Goal: Book appointment/travel/reservation

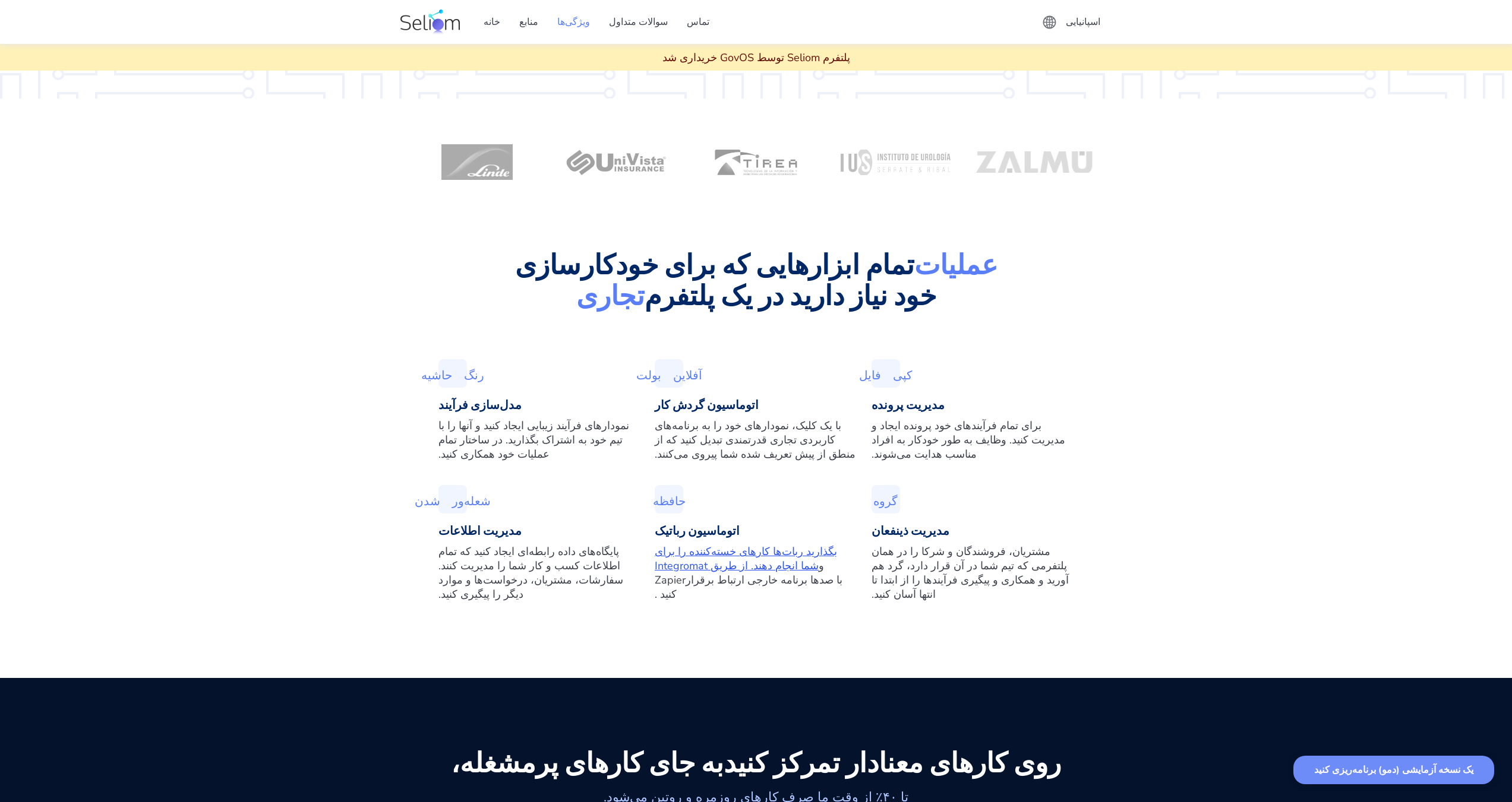
scroll to position [594, 0]
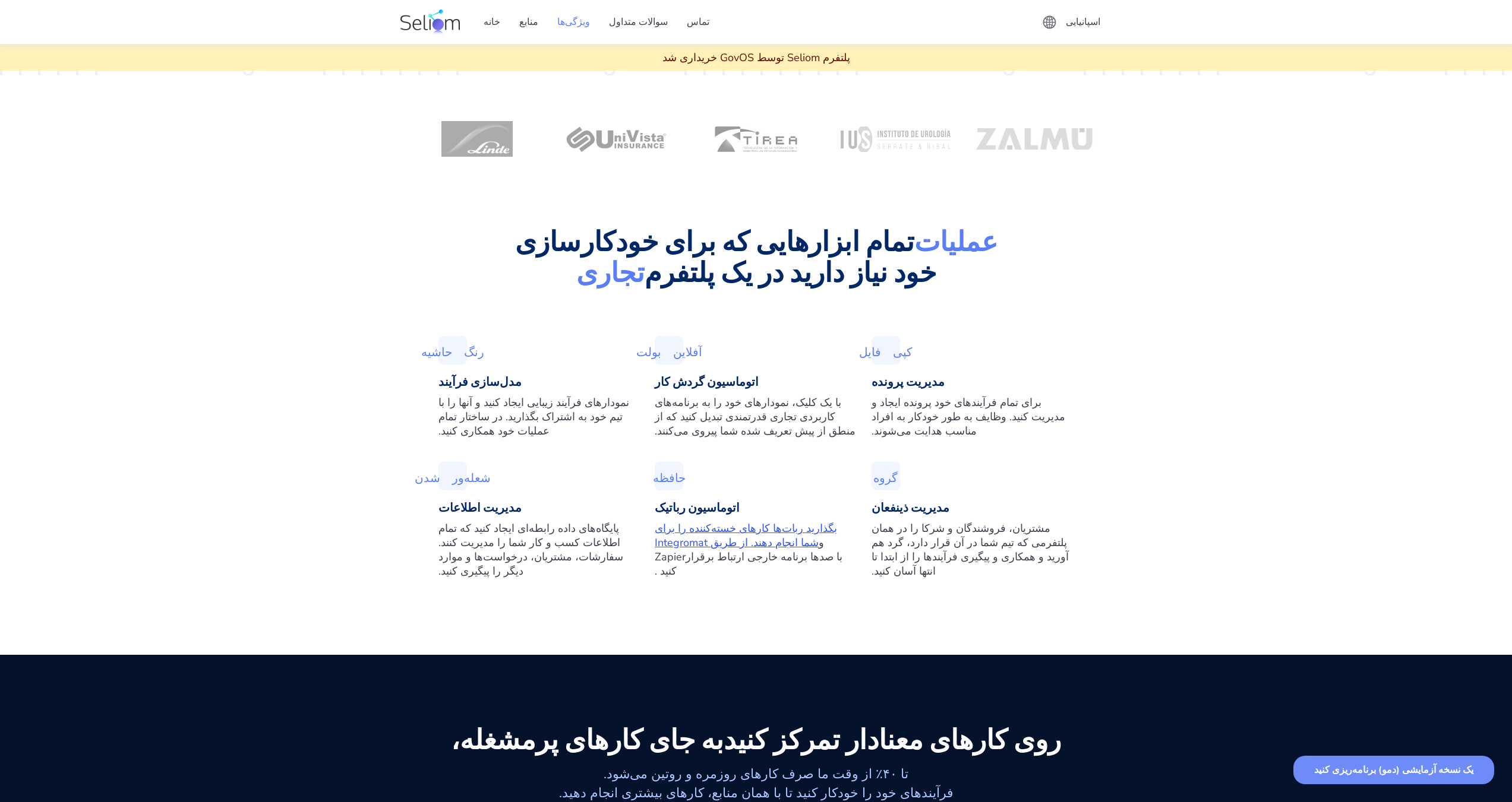
click at [1431, 767] on font "یک نسخه آزمایشی (دمو) برنامه‌ریزی کنید" at bounding box center [1393, 770] width 159 height 13
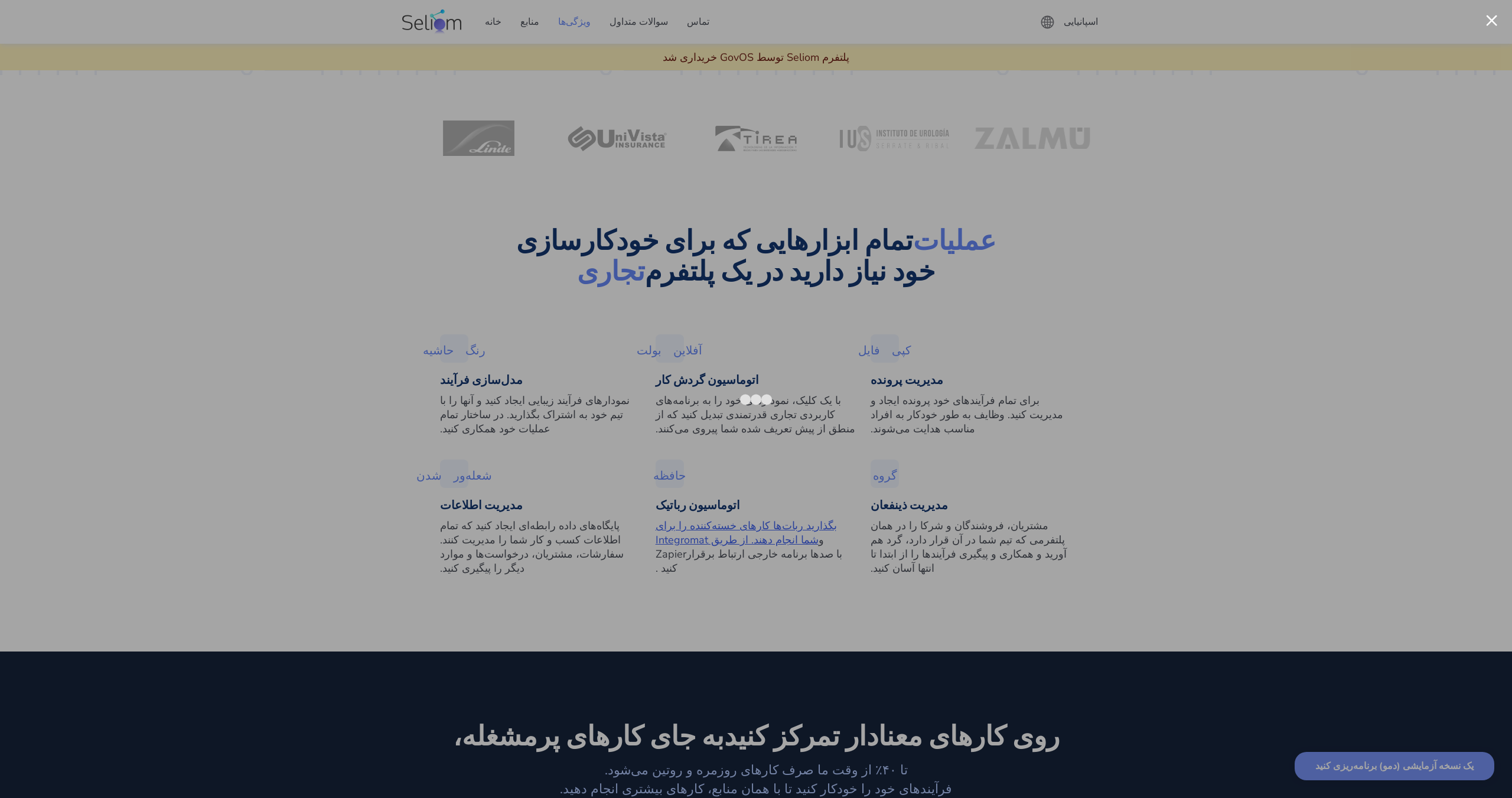
click at [1490, 20] on div at bounding box center [1491, 20] width 12 height 12
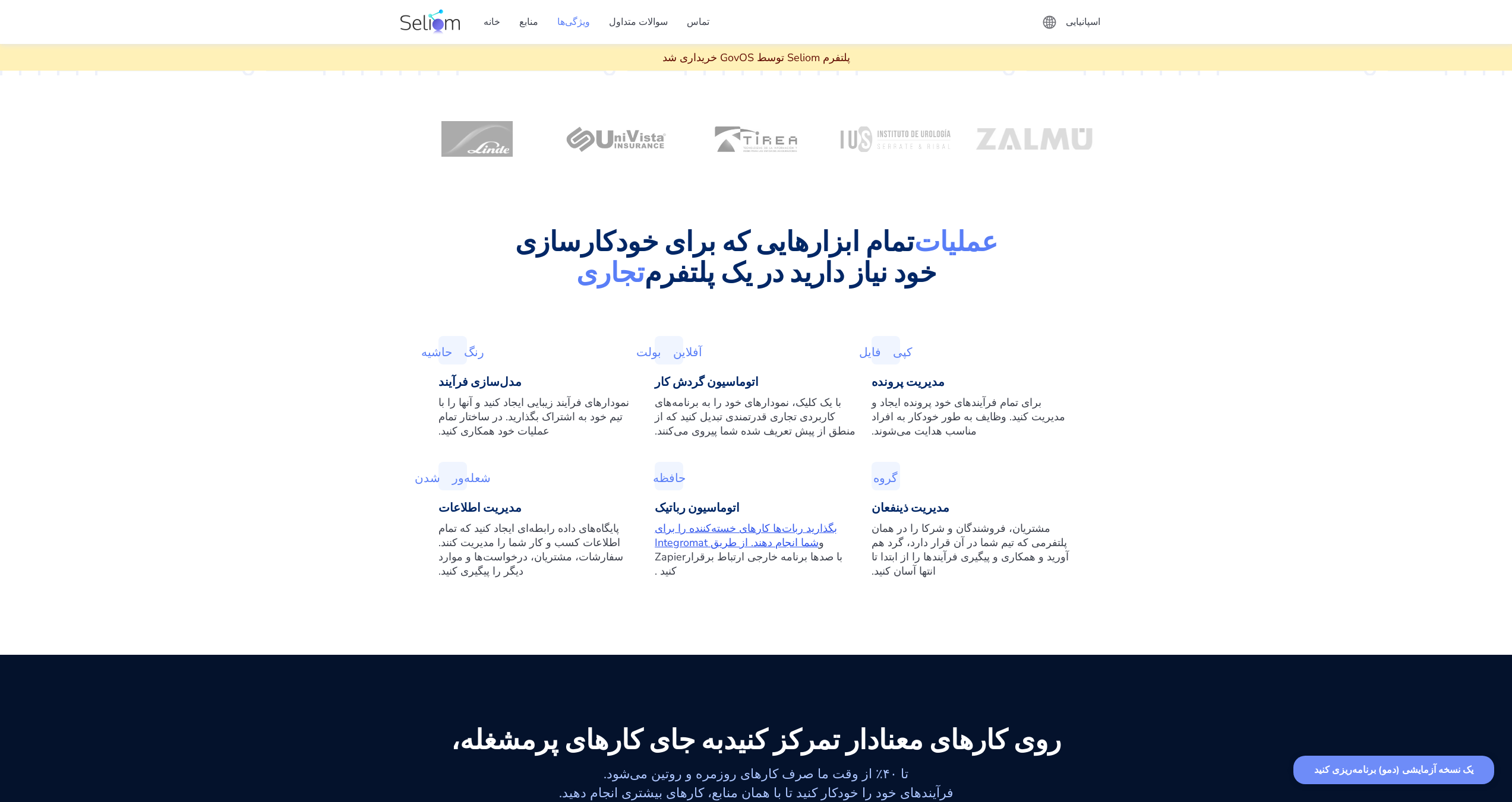
click at [760, 53] on font "پلتفرم Seliom توسط GovOS خریداری شد" at bounding box center [756, 58] width 187 height 14
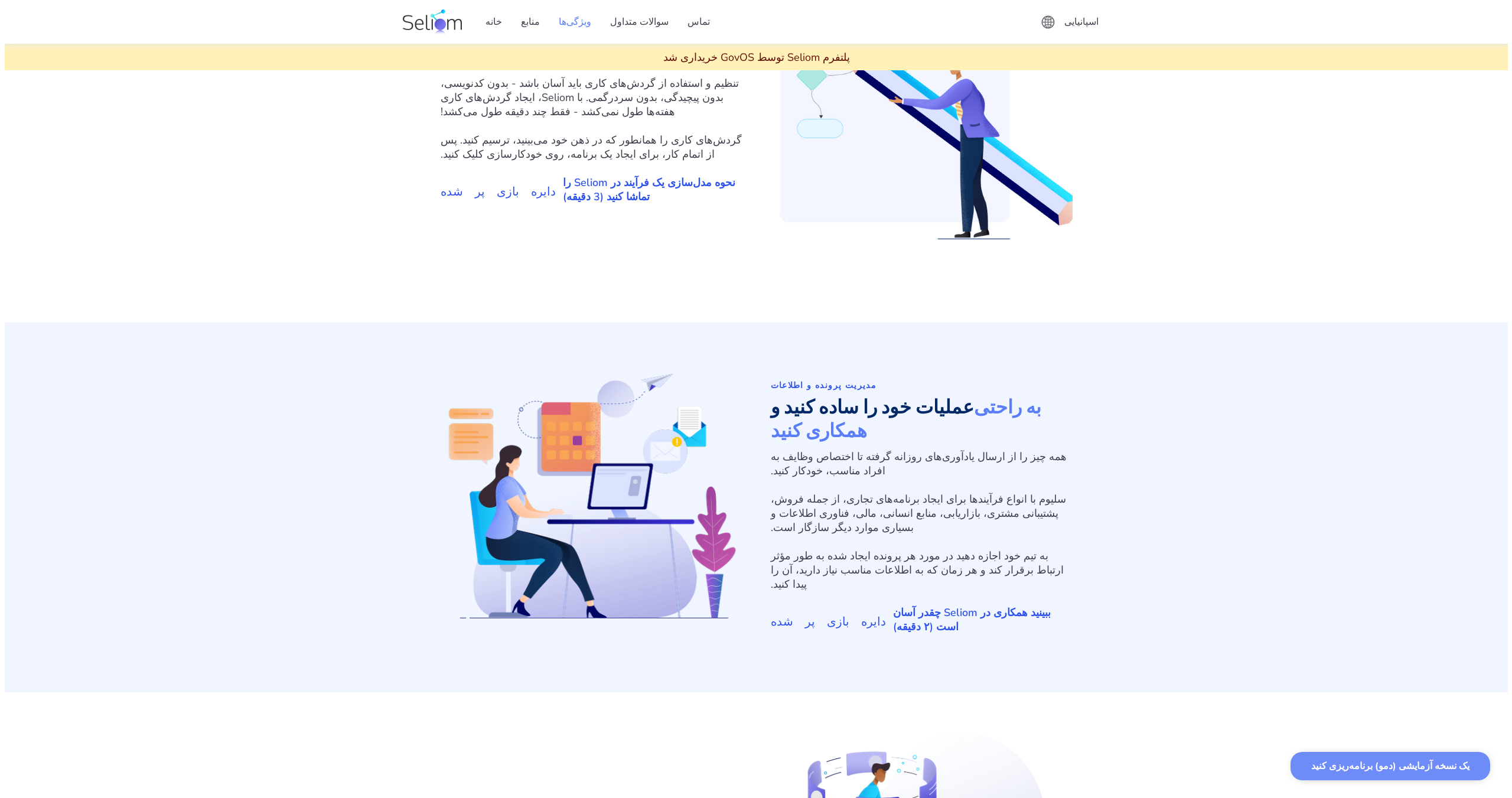
scroll to position [1831, 0]
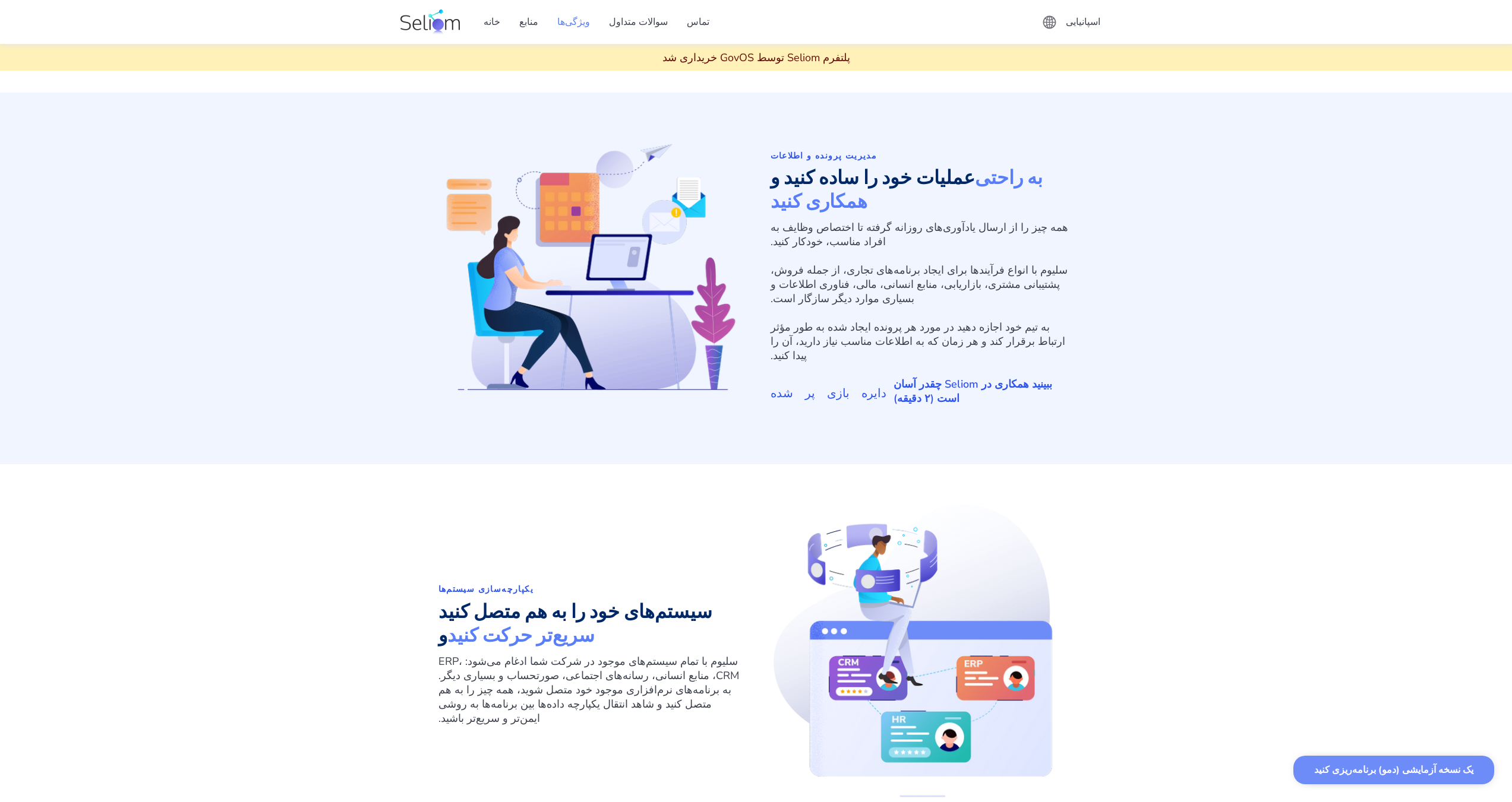
click at [1363, 767] on font "یک نسخه آزمایشی (دمو) برنامه‌ریزی کنید" at bounding box center [1393, 770] width 159 height 13
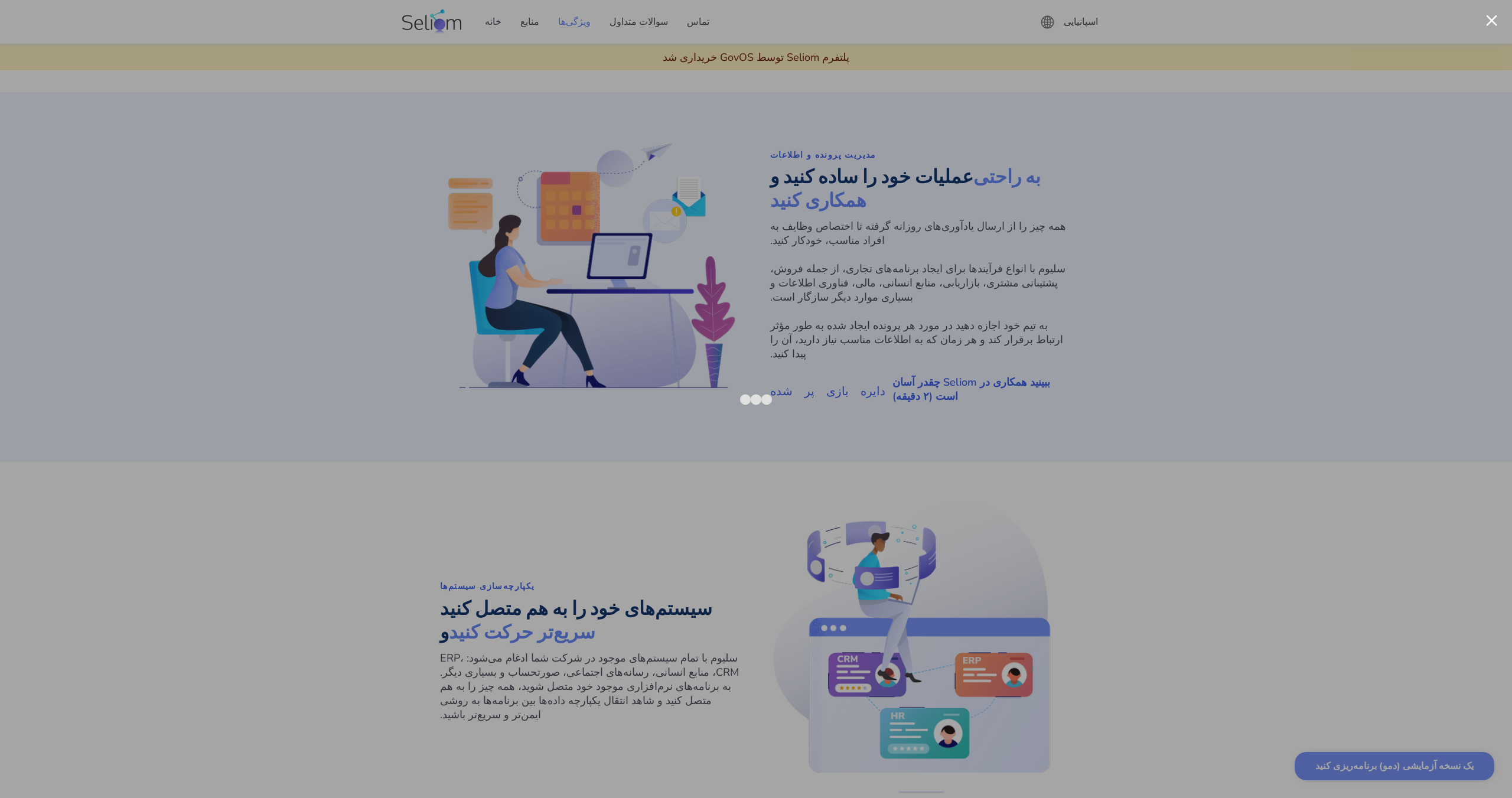
click at [1150, 207] on div at bounding box center [756, 399] width 1512 height 798
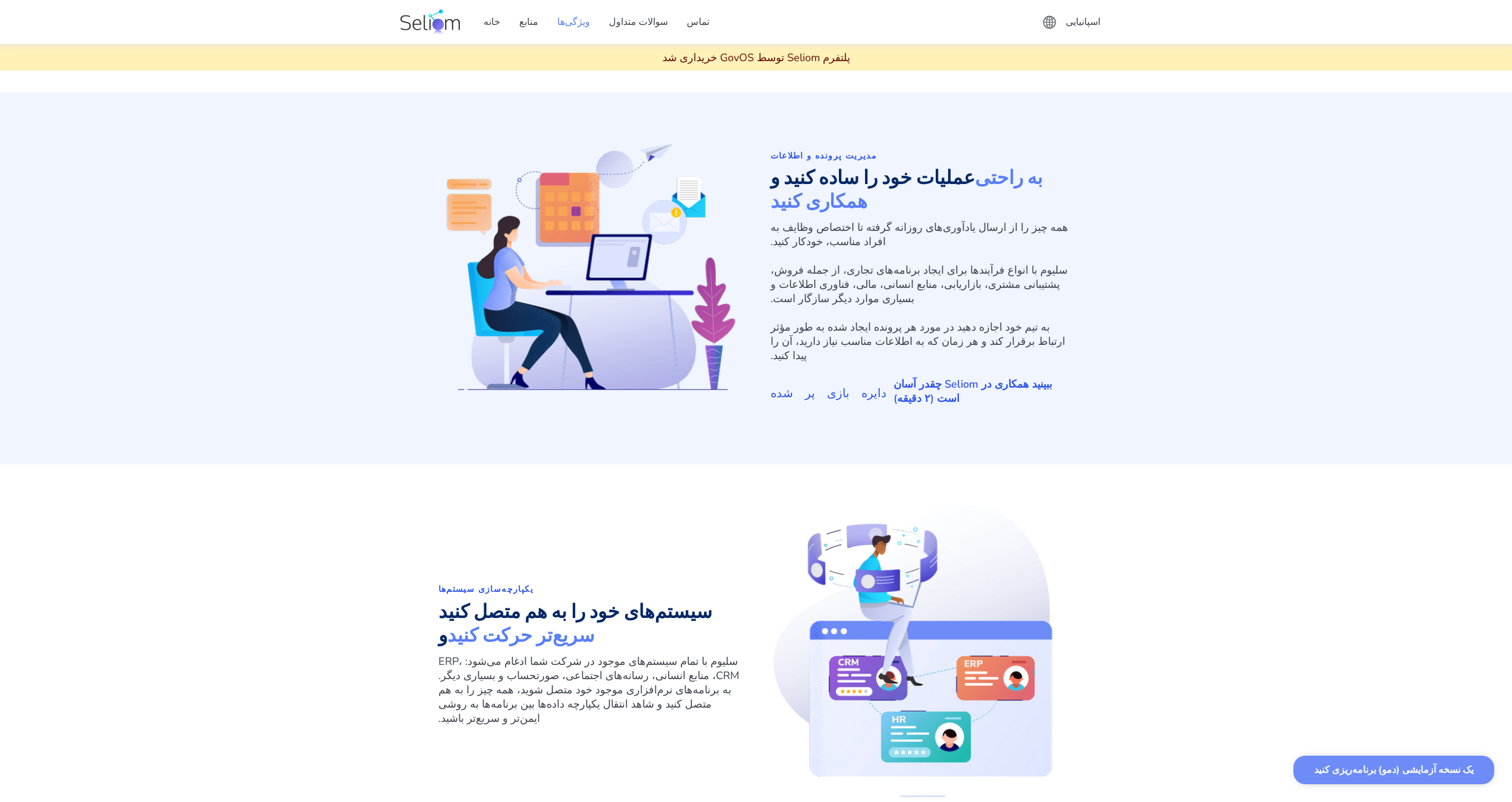
click at [917, 377] on font "ببینید همکاری در Seliom چقدر آسان است (۲ دقیقه)" at bounding box center [973, 392] width 159 height 29
